Goal: Information Seeking & Learning: Learn about a topic

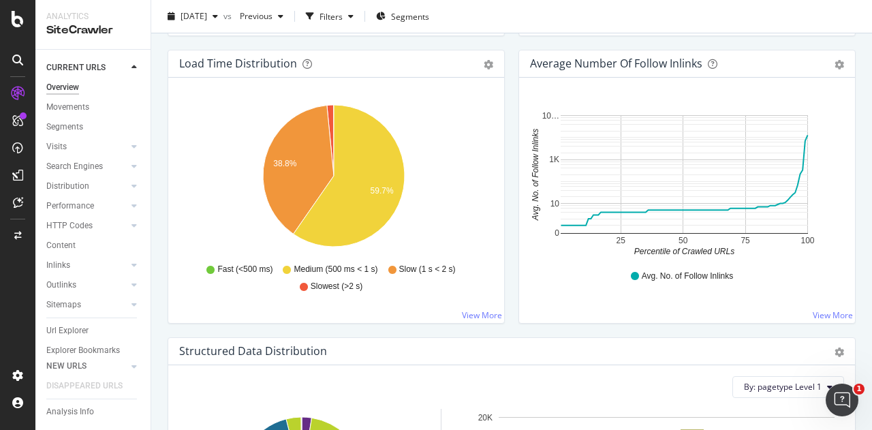
scroll to position [1090, 0]
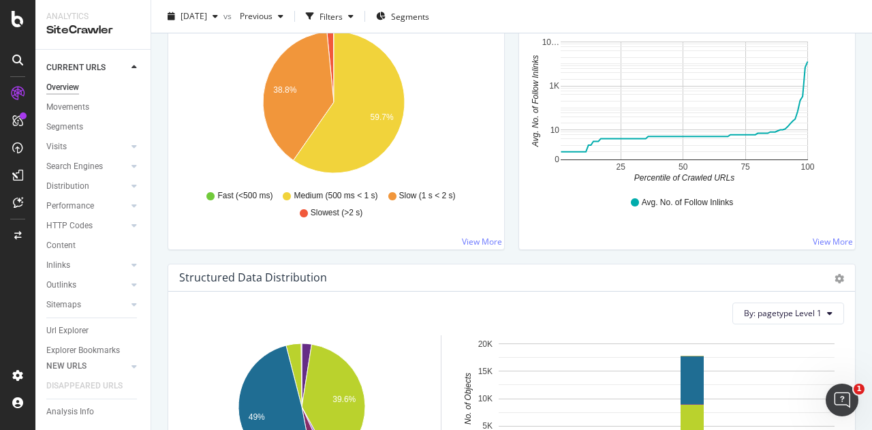
drag, startPoint x: 822, startPoint y: 238, endPoint x: 816, endPoint y: 227, distance: 12.5
click at [823, 238] on link "View More" at bounding box center [833, 242] width 40 height 12
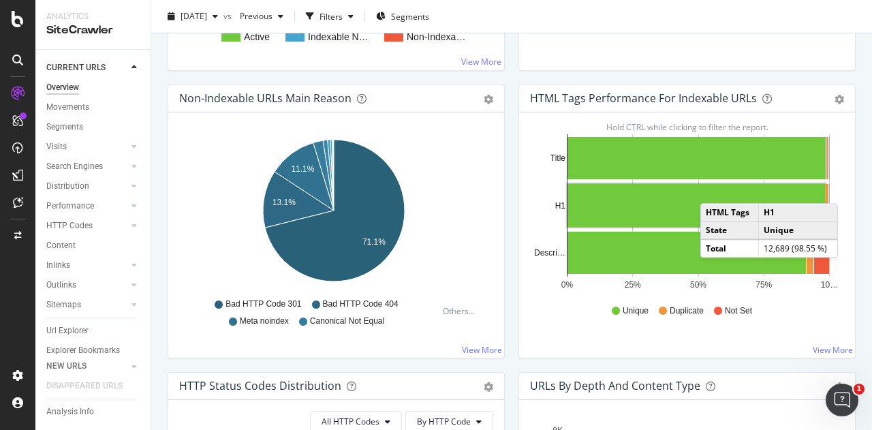
scroll to position [409, 0]
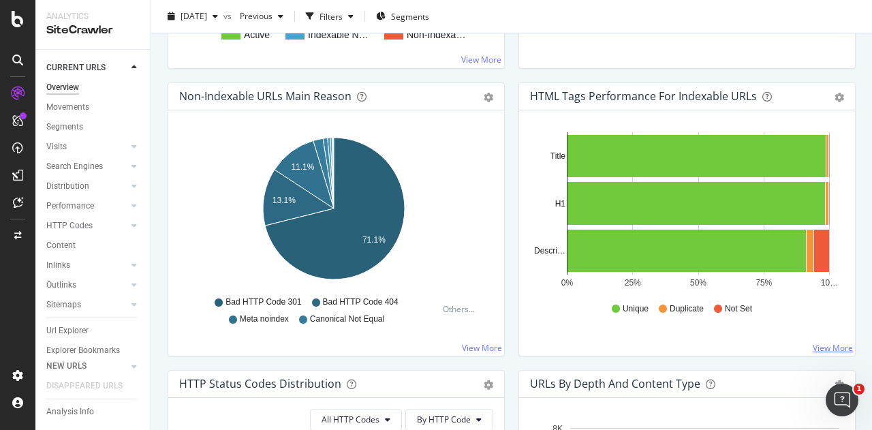
click at [830, 351] on link "View More" at bounding box center [833, 348] width 40 height 12
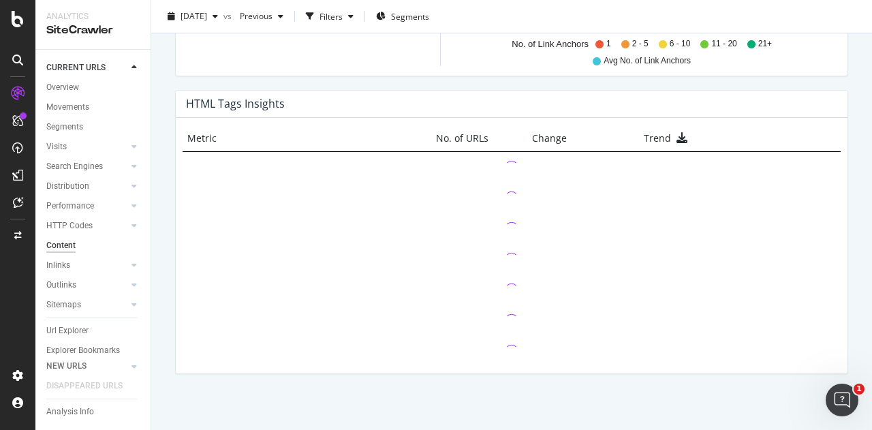
scroll to position [1003, 0]
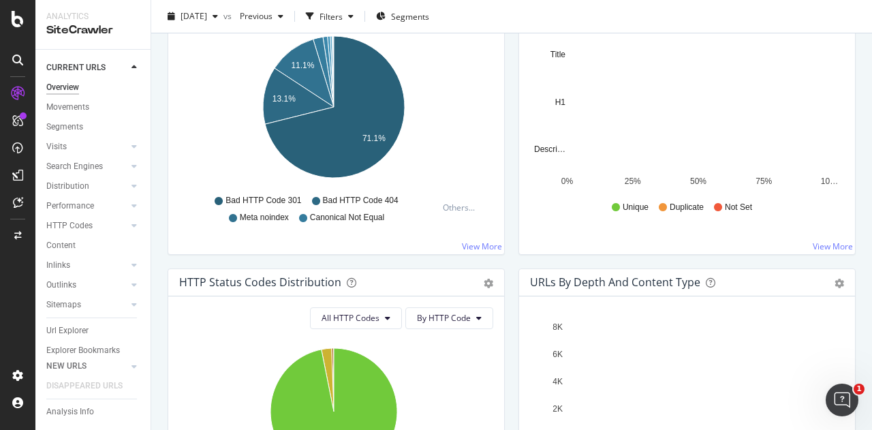
scroll to position [520, 0]
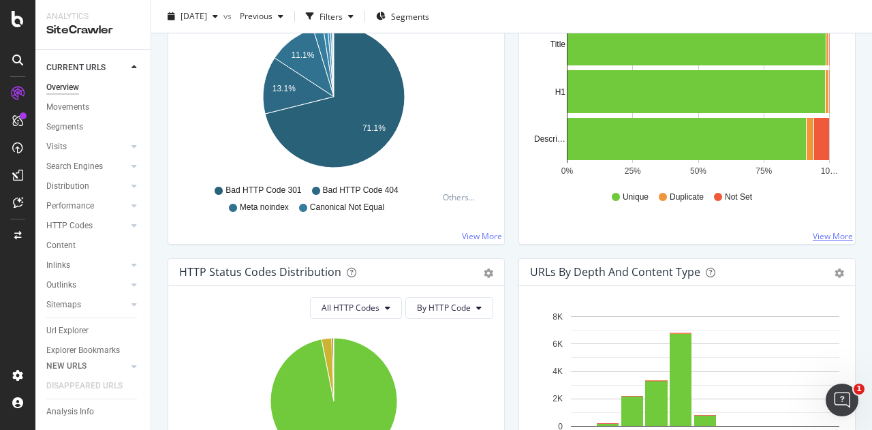
click at [837, 232] on link "View More" at bounding box center [833, 236] width 40 height 12
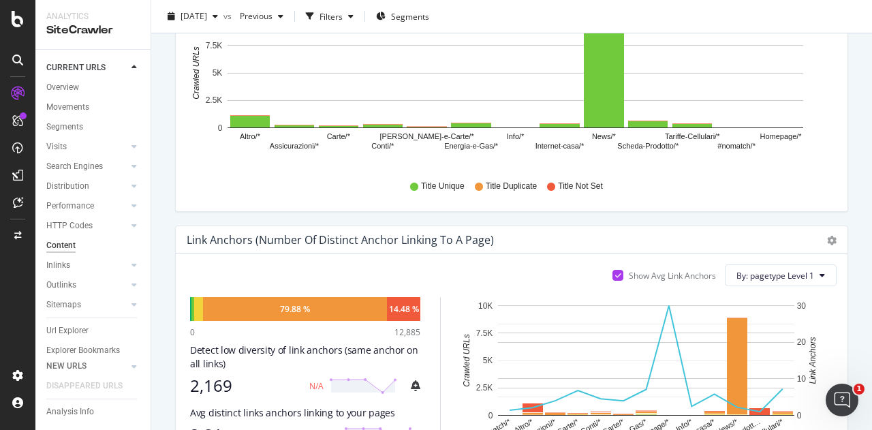
scroll to position [681, 0]
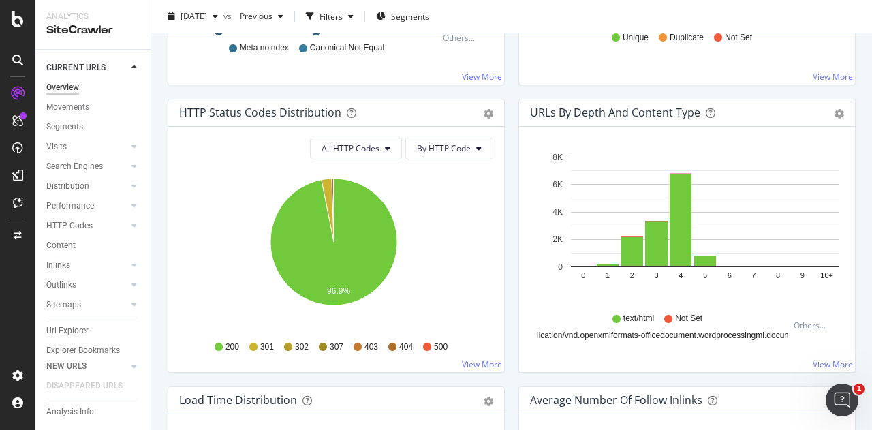
scroll to position [681, 0]
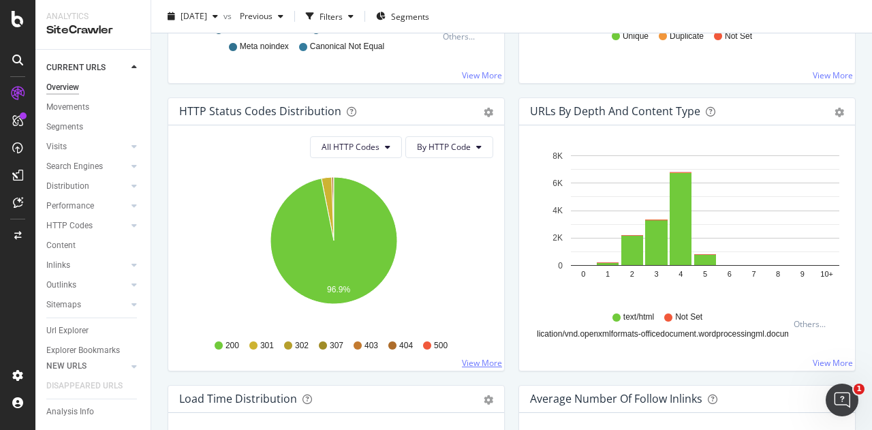
click at [479, 359] on link "View More" at bounding box center [482, 363] width 40 height 12
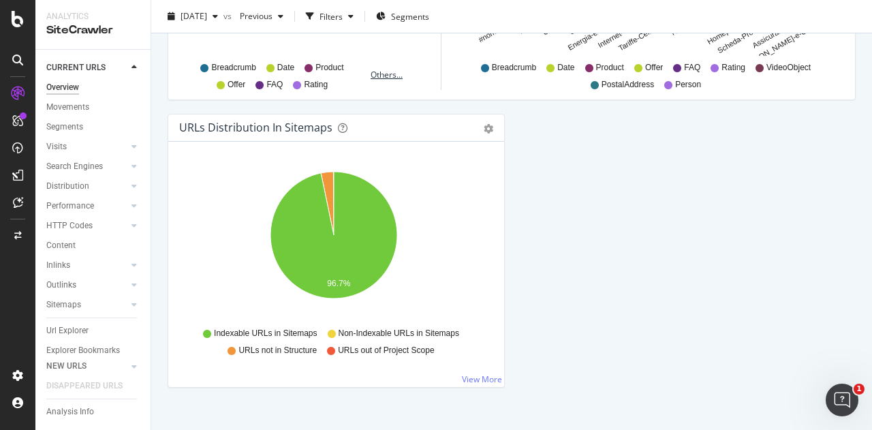
scroll to position [1542, 0]
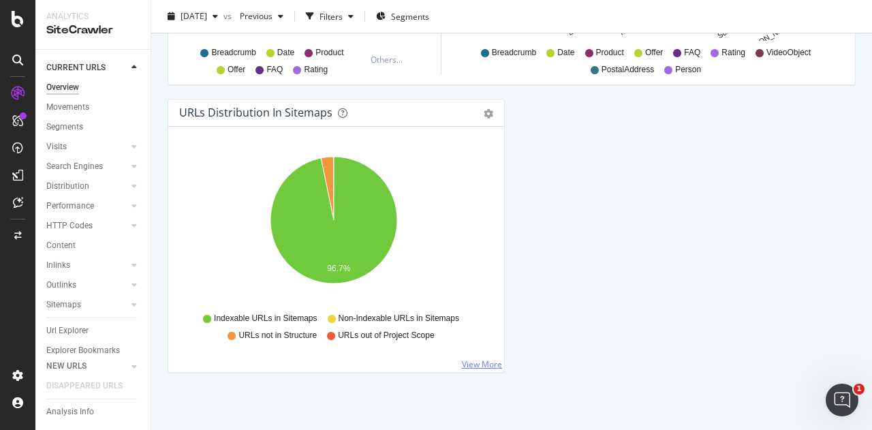
drag, startPoint x: 477, startPoint y: 360, endPoint x: 492, endPoint y: 355, distance: 15.7
click at [475, 359] on link "View More" at bounding box center [482, 364] width 40 height 12
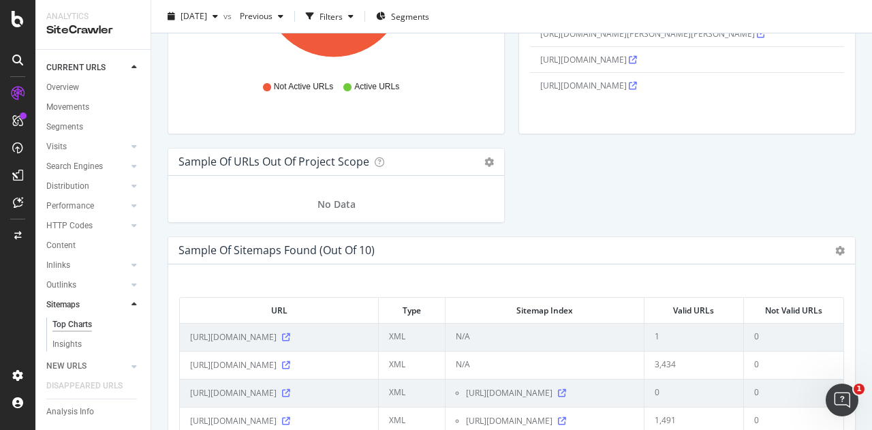
scroll to position [1542, 0]
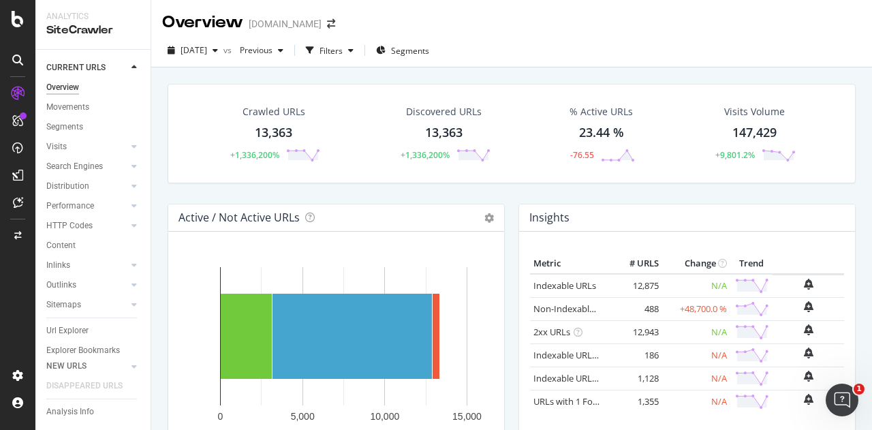
click at [67, 84] on div "Overview" at bounding box center [62, 87] width 33 height 14
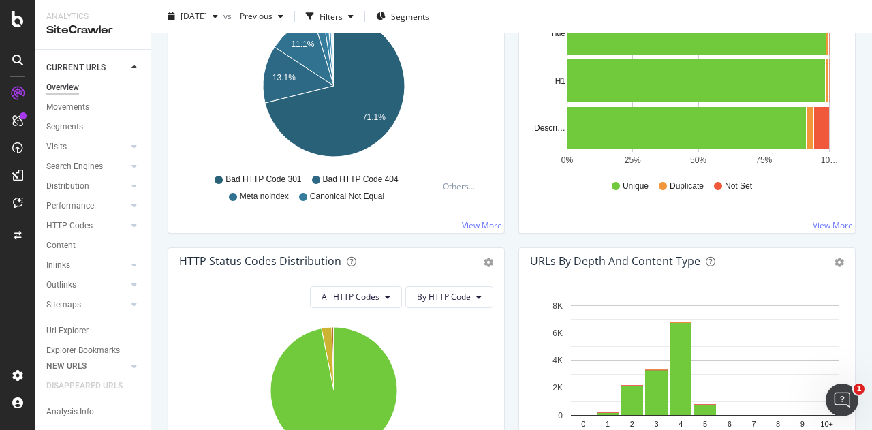
scroll to position [613, 0]
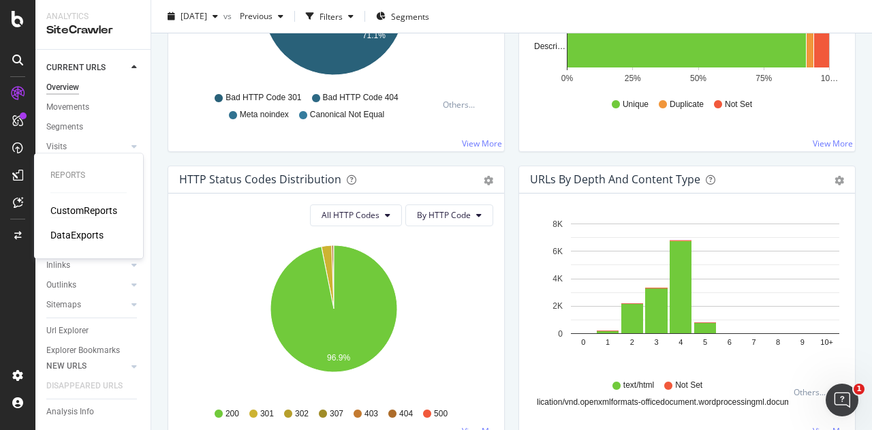
click at [76, 208] on div "CustomReports" at bounding box center [83, 211] width 67 height 14
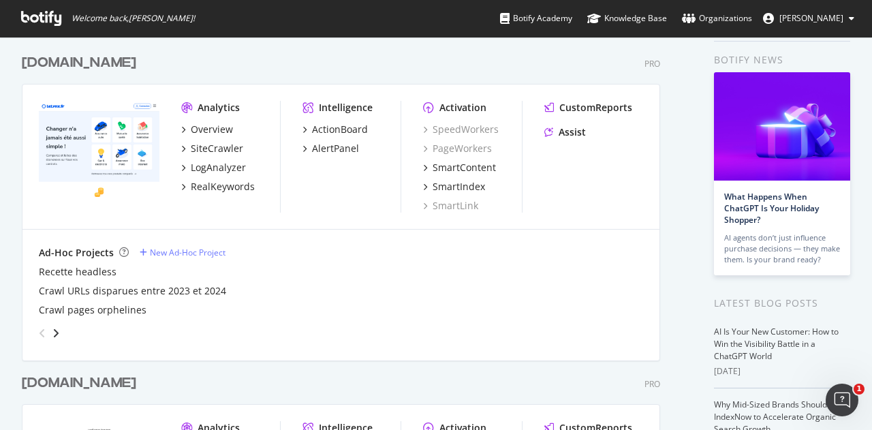
scroll to position [68, 0]
